Goal: Task Accomplishment & Management: Manage account settings

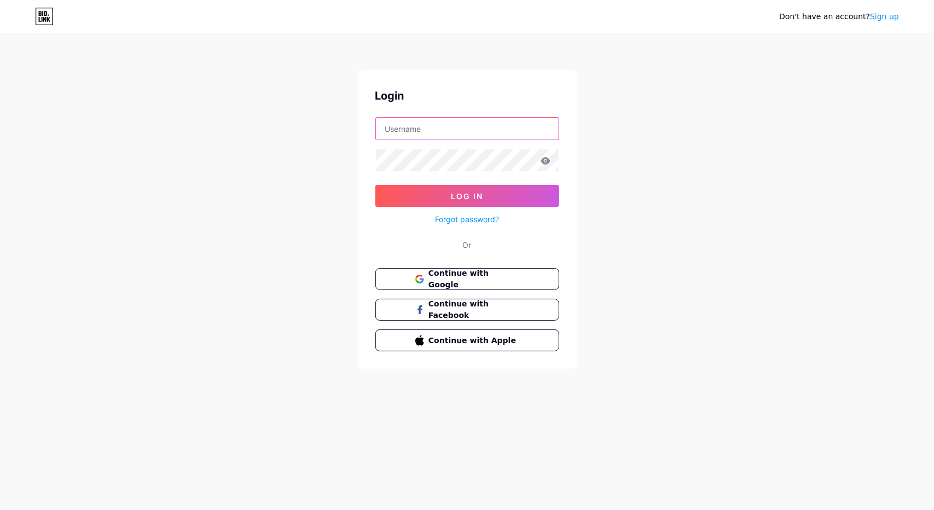
click at [446, 132] on input "text" at bounding box center [467, 129] width 183 height 22
type input "[EMAIL_ADDRESS][DOMAIN_NAME]"
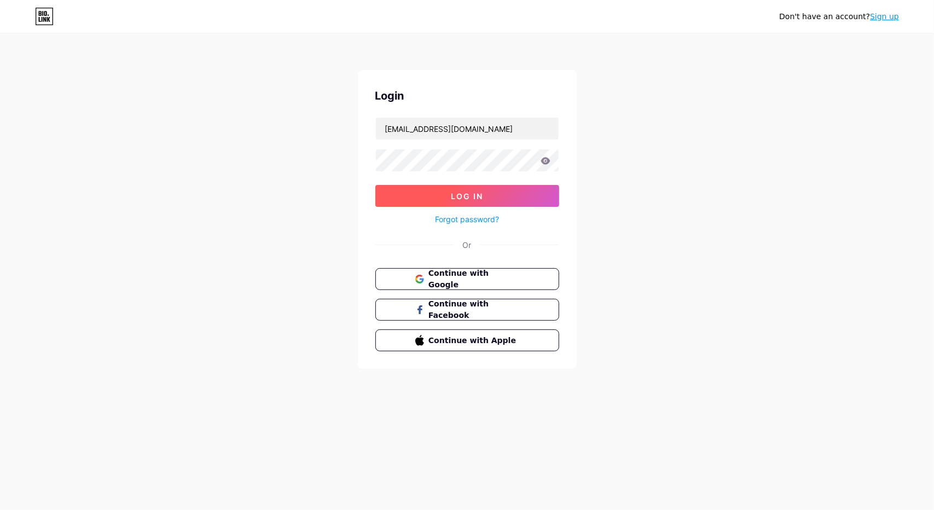
click at [466, 191] on span "Log In" at bounding box center [467, 195] width 32 height 9
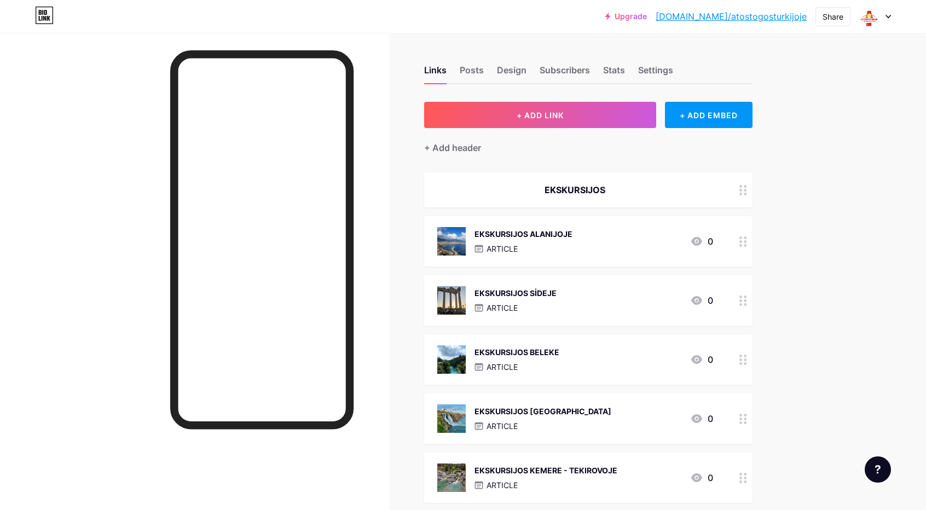
click at [576, 411] on div "EKSKURSIJOS [GEOGRAPHIC_DATA]" at bounding box center [542, 410] width 137 height 11
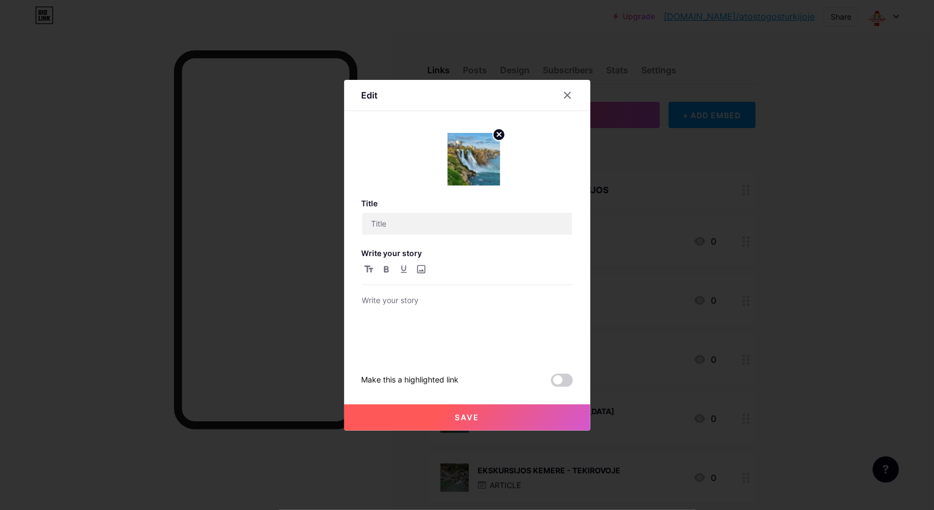
type input "EKSKURSIJOS [GEOGRAPHIC_DATA]"
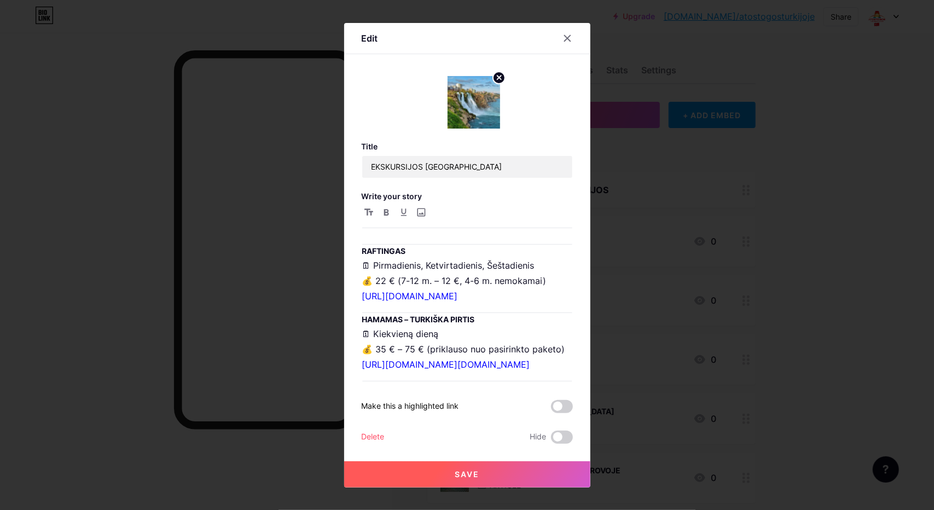
scroll to position [602, 0]
click at [408, 235] on p "🗓 Kiekvieną dieną 💰 30 € (4-10 m. – 15 €) [URL][DOMAIN_NAME][DOMAIN_NAME]" at bounding box center [467, 212] width 210 height 46
click at [425, 235] on p "🗓 Kiekvieną dieną 💰 30 € (4-10 m. – 15 €) [URL][DOMAIN_NAME][DOMAIN_NAME]" at bounding box center [467, 212] width 210 height 46
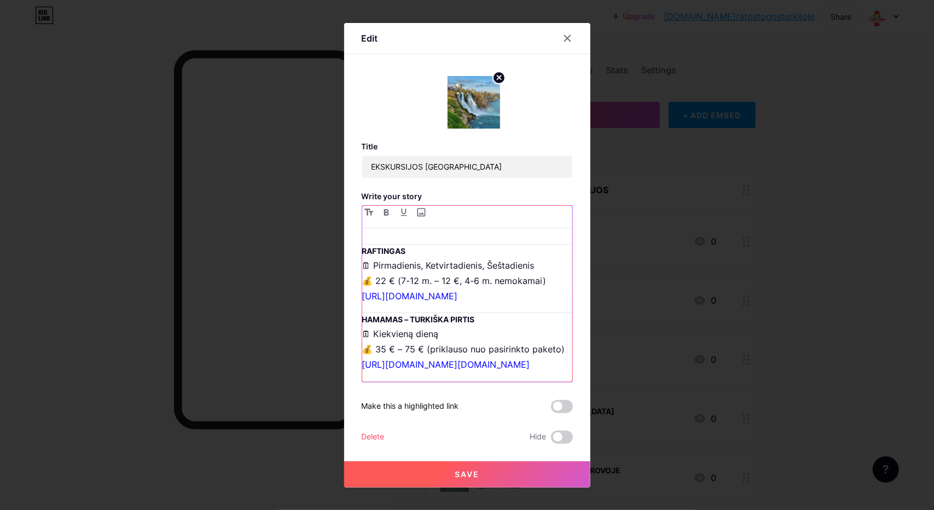
click at [425, 235] on p "🗓 Kiekvieną dieną 💰 30 € (4-10 m. – 15 €) [URL][DOMAIN_NAME][DOMAIN_NAME]" at bounding box center [467, 212] width 210 height 46
click at [423, 235] on p "🗓 Kiekvieną dieną 💰 30 € (4-10 m. – 15 €) [URL][DOMAIN_NAME][DOMAIN_NAME]" at bounding box center [467, 212] width 210 height 46
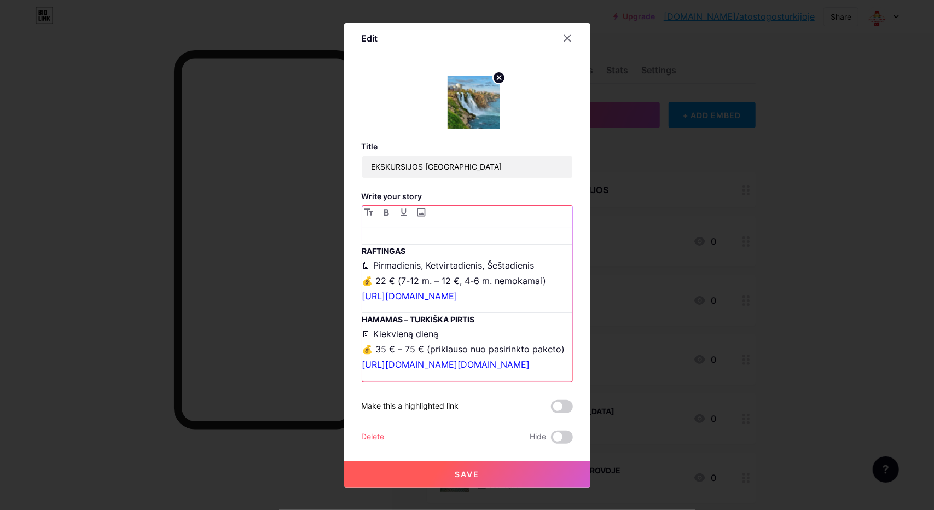
click at [446, 235] on p "🗓 Kiekvieną dieną 💰 30 € (4-10 m. – 15 €) [URL][DOMAIN_NAME][DOMAIN_NAME]" at bounding box center [467, 212] width 210 height 46
drag, startPoint x: 446, startPoint y: 271, endPoint x: 389, endPoint y: 266, distance: 57.6
click at [389, 235] on p "🗓 Kiekvieną dieną 💰 30 € (4-10 m. – 15 €) [URL][DOMAIN_NAME][DOMAIN_NAME]" at bounding box center [467, 212] width 210 height 46
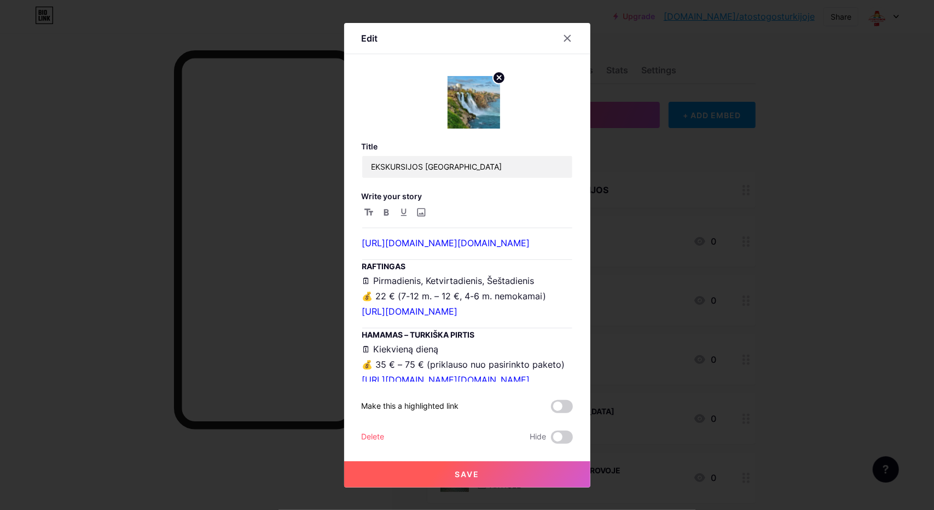
click at [495, 469] on button "Save" at bounding box center [467, 474] width 246 height 26
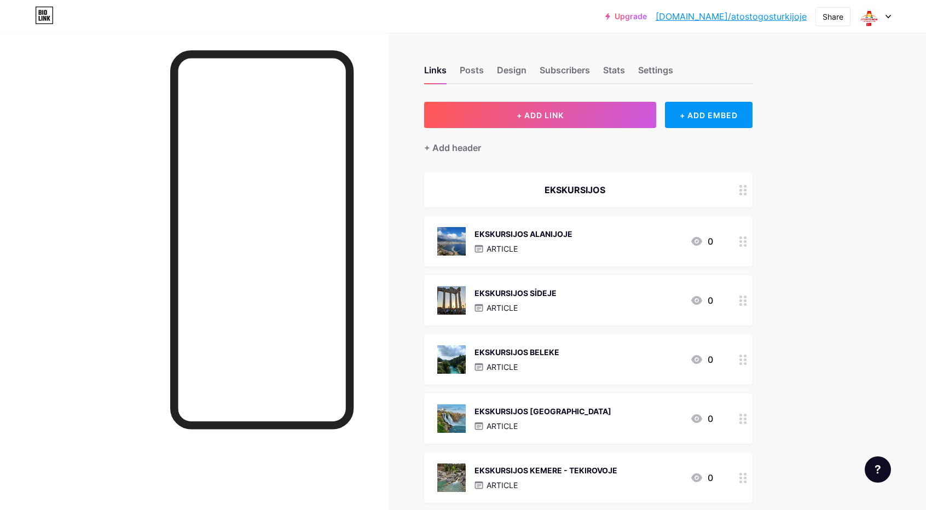
click at [550, 352] on div "EKSKURSIJOS BELEKE" at bounding box center [516, 351] width 85 height 11
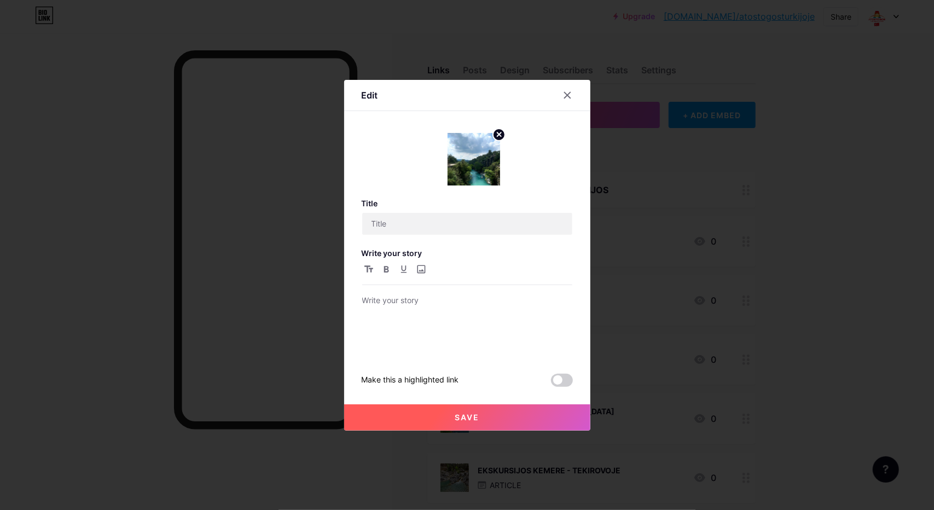
type input "EKSKURSIJOS BELEKE"
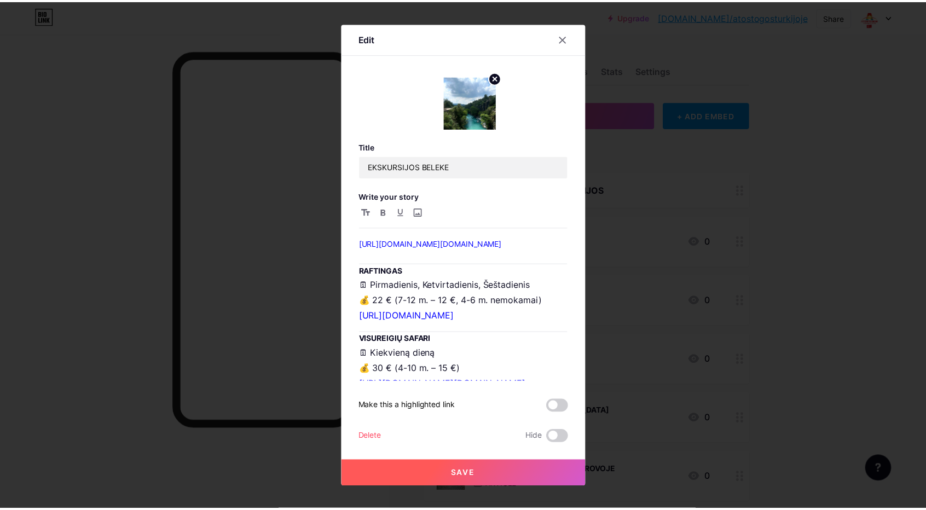
scroll to position [1149, 0]
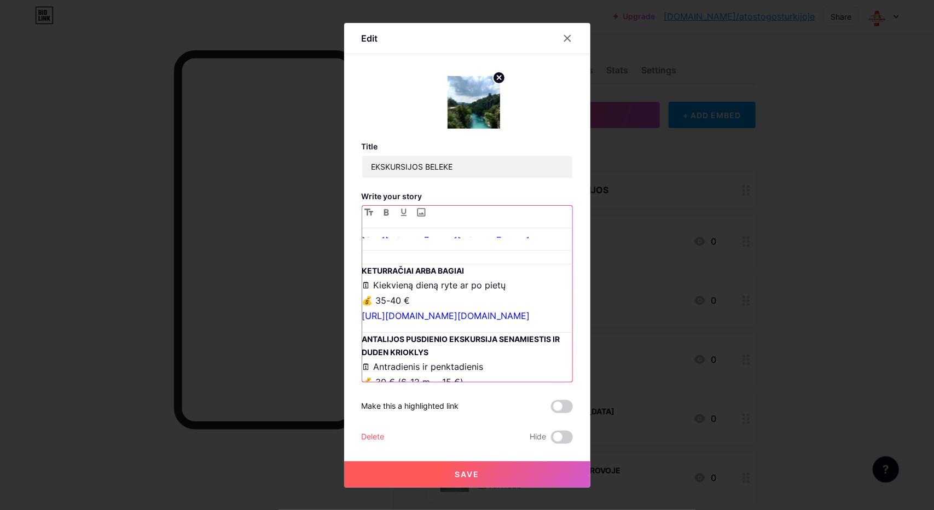
click at [399, 173] on p "🗓 Kiekvieną dieną 💰 30 € (4-10 m. – 15 €) [URL][DOMAIN_NAME][DOMAIN_NAME]" at bounding box center [467, 150] width 210 height 46
click at [402, 173] on p "🗓 Kiekvieną dieną 💰 30 € (4-10 m. – 15 €) [URL][DOMAIN_NAME][DOMAIN_NAME]" at bounding box center [467, 150] width 210 height 46
click at [403, 173] on p "🗓 Kiekvieną dieną 💰 30 € (4-10 m. – 15 €) [URL][DOMAIN_NAME][DOMAIN_NAME]" at bounding box center [467, 150] width 210 height 46
click at [450, 173] on p "🗓 Kiekvieną dieną 💰 30 € (4-10 m. – 15 €) [URL][DOMAIN_NAME][DOMAIN_NAME]" at bounding box center [467, 150] width 210 height 46
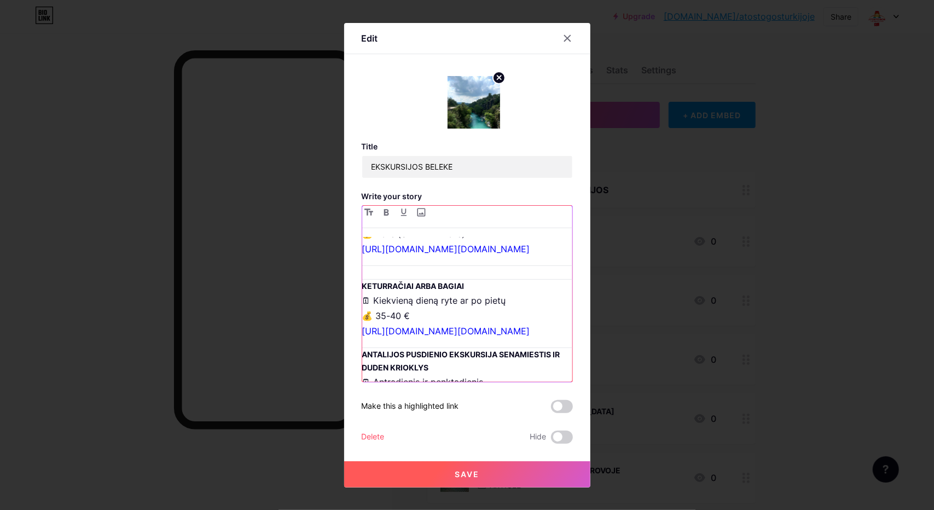
click at [443, 188] on p "🗓 Pirmadienis, Trečiadienis, Penktadienis, Šeštadienis 💰 30 € (4-10 m. – 15 €) …" at bounding box center [467, 157] width 210 height 61
click at [439, 186] on link "[URL][DOMAIN_NAME][DOMAIN_NAME]" at bounding box center [446, 180] width 168 height 11
click at [497, 474] on button "Save" at bounding box center [467, 474] width 246 height 26
